Goal: Information Seeking & Learning: Learn about a topic

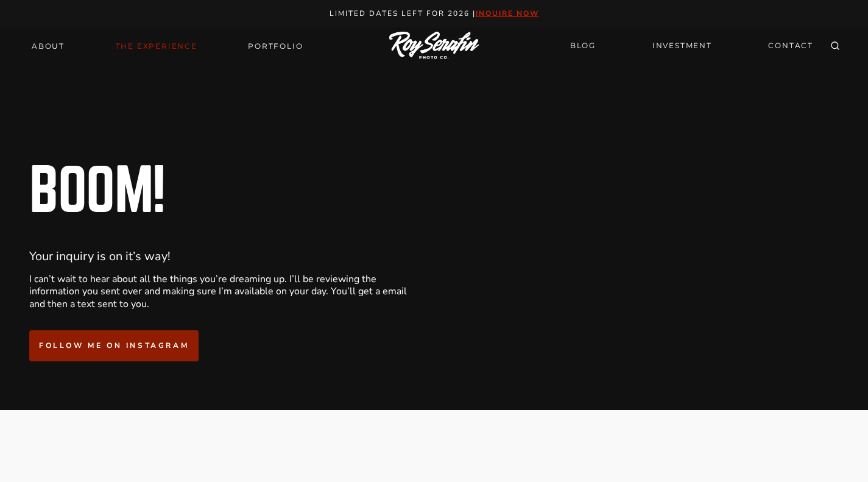
click at [132, 43] on link "THE EXPERIENCE" at bounding box center [156, 46] width 96 height 17
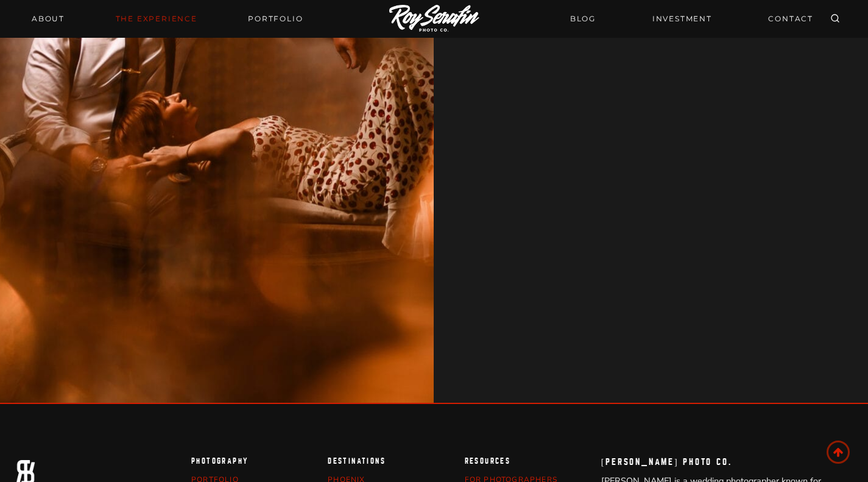
scroll to position [4822, 0]
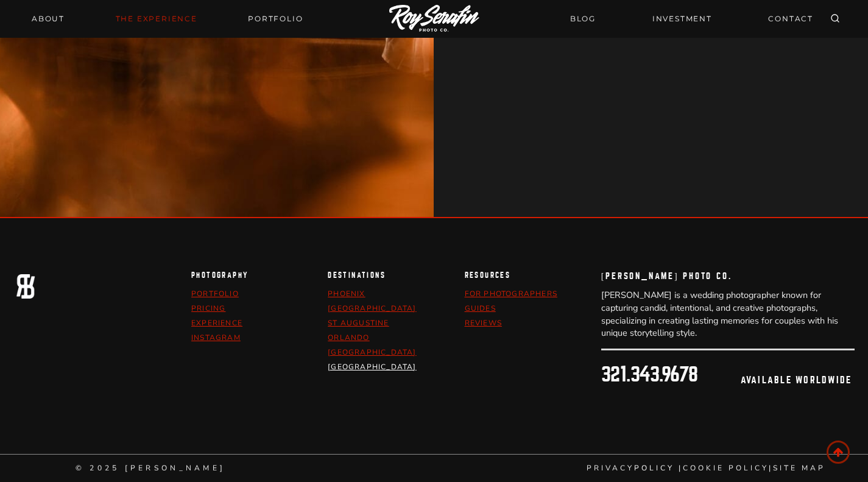
click at [337, 367] on link "[GEOGRAPHIC_DATA]" at bounding box center [372, 367] width 88 height 10
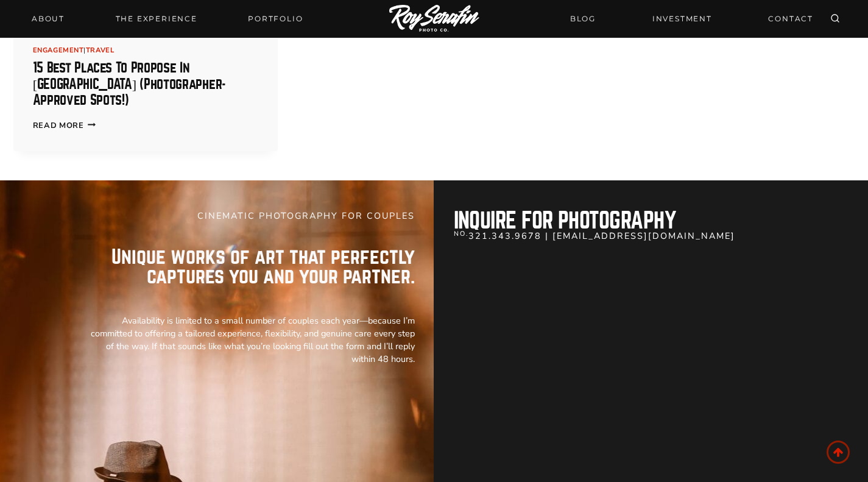
scroll to position [668, 0]
click at [68, 119] on link "Read More 15 Best Places to Propose in [GEOGRAPHIC_DATA] (Photographer-Approved…" at bounding box center [64, 124] width 63 height 11
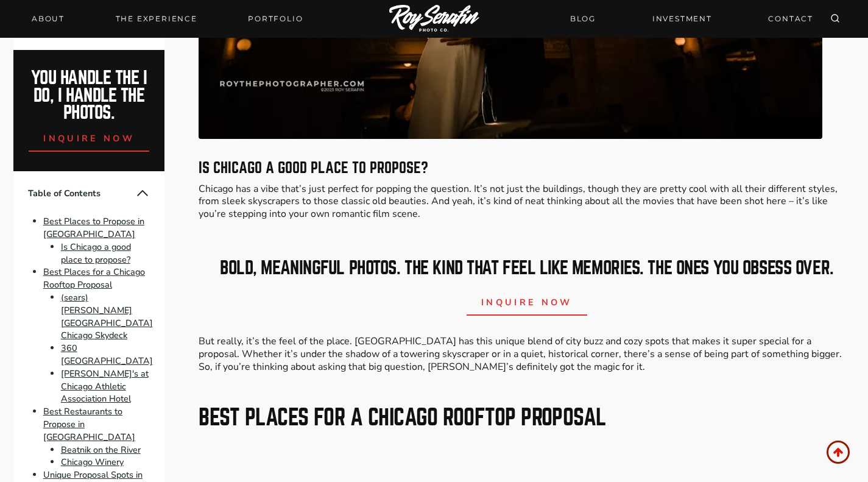
scroll to position [943, 0]
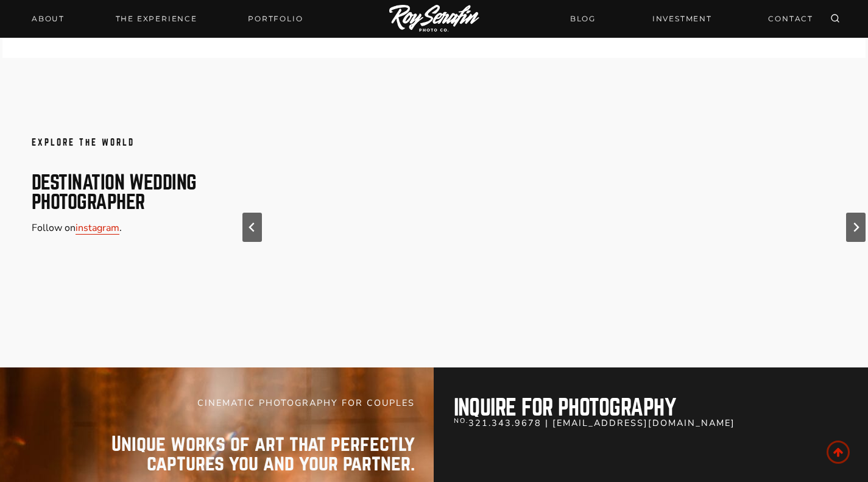
scroll to position [7427, 0]
